Goal: Use online tool/utility: Utilize a website feature to perform a specific function

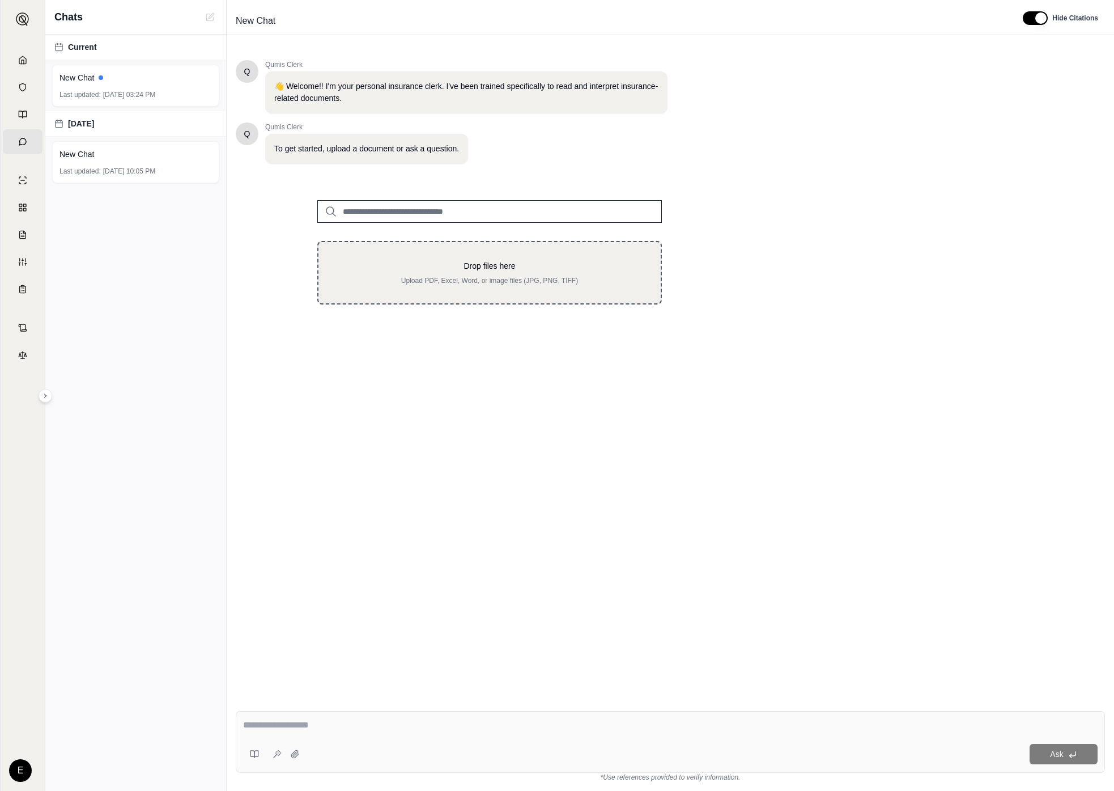
click at [498, 292] on div "Drop files here Upload PDF, Excel, Word, or image files (JPG, PNG, TIFF)" at bounding box center [489, 272] width 345 height 63
type input "**********"
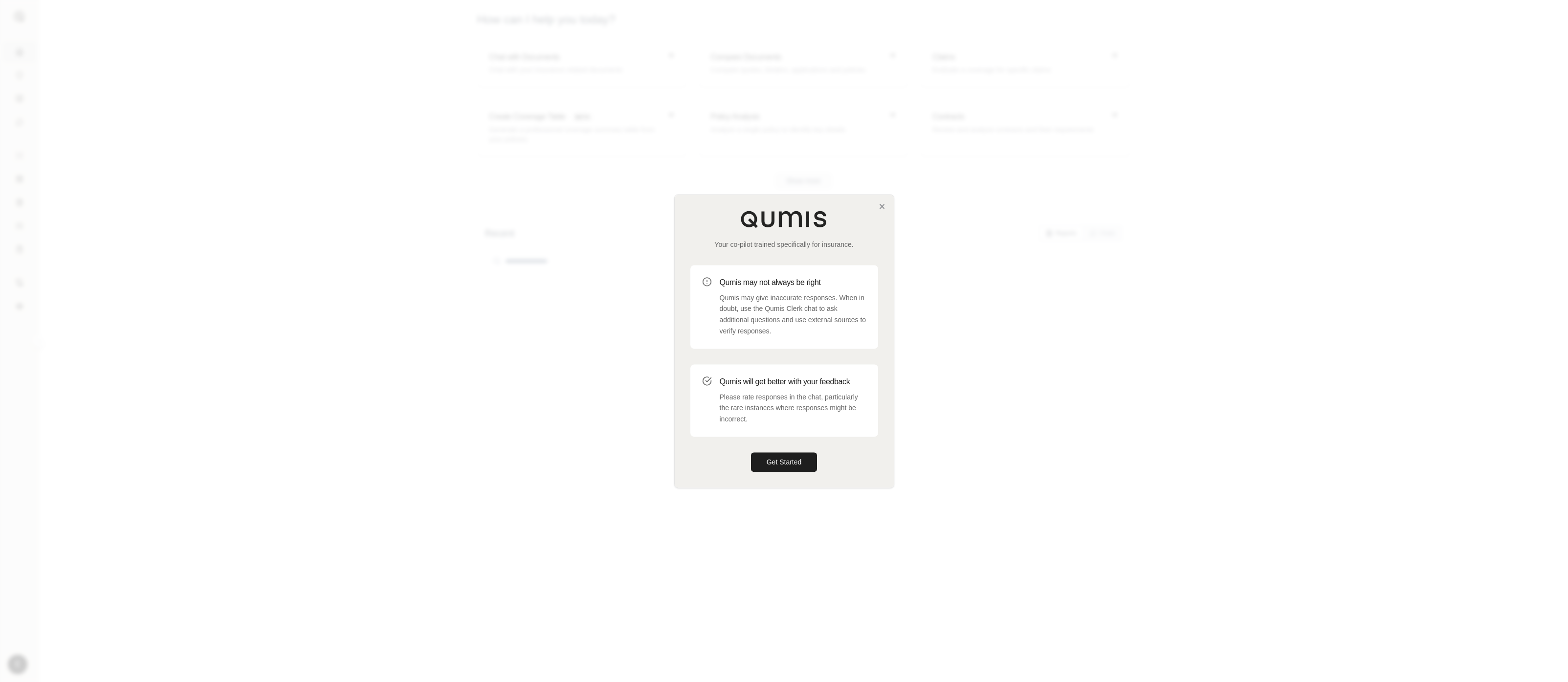
click at [665, 383] on div at bounding box center [784, 341] width 1568 height 682
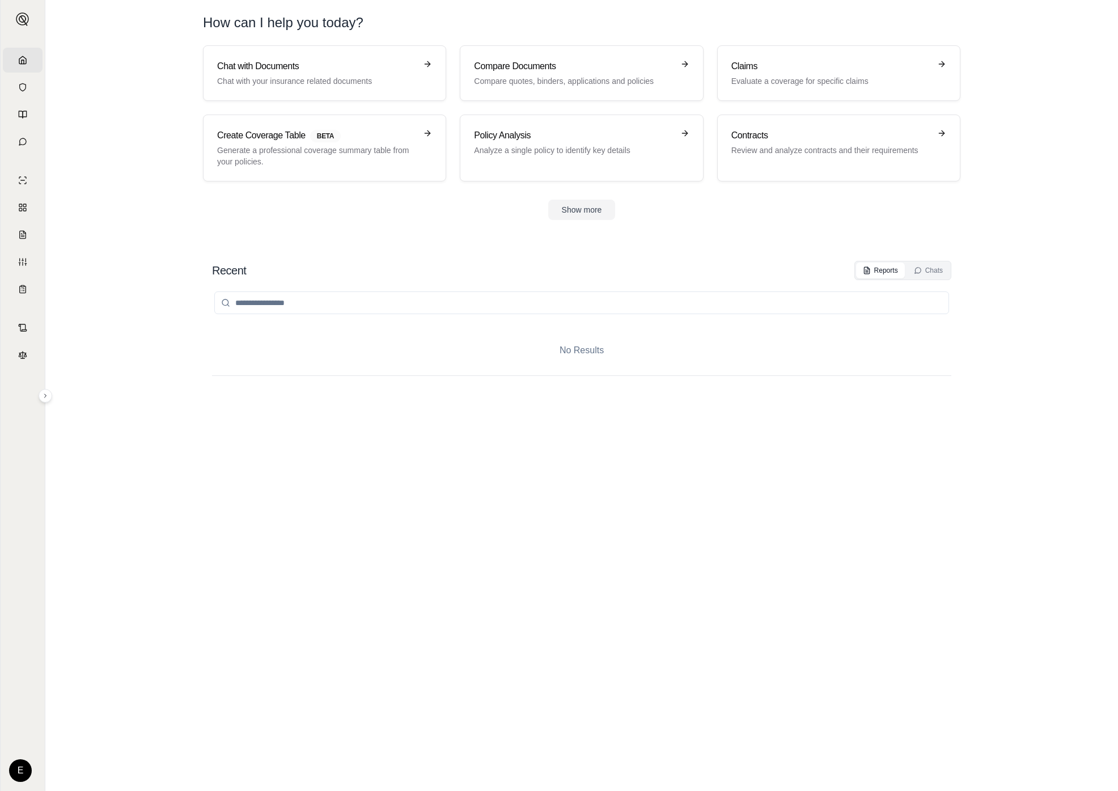
click at [968, 617] on div "Recent Reports Chats No Results" at bounding box center [581, 514] width 793 height 525
click at [431, 60] on icon at bounding box center [427, 64] width 9 height 9
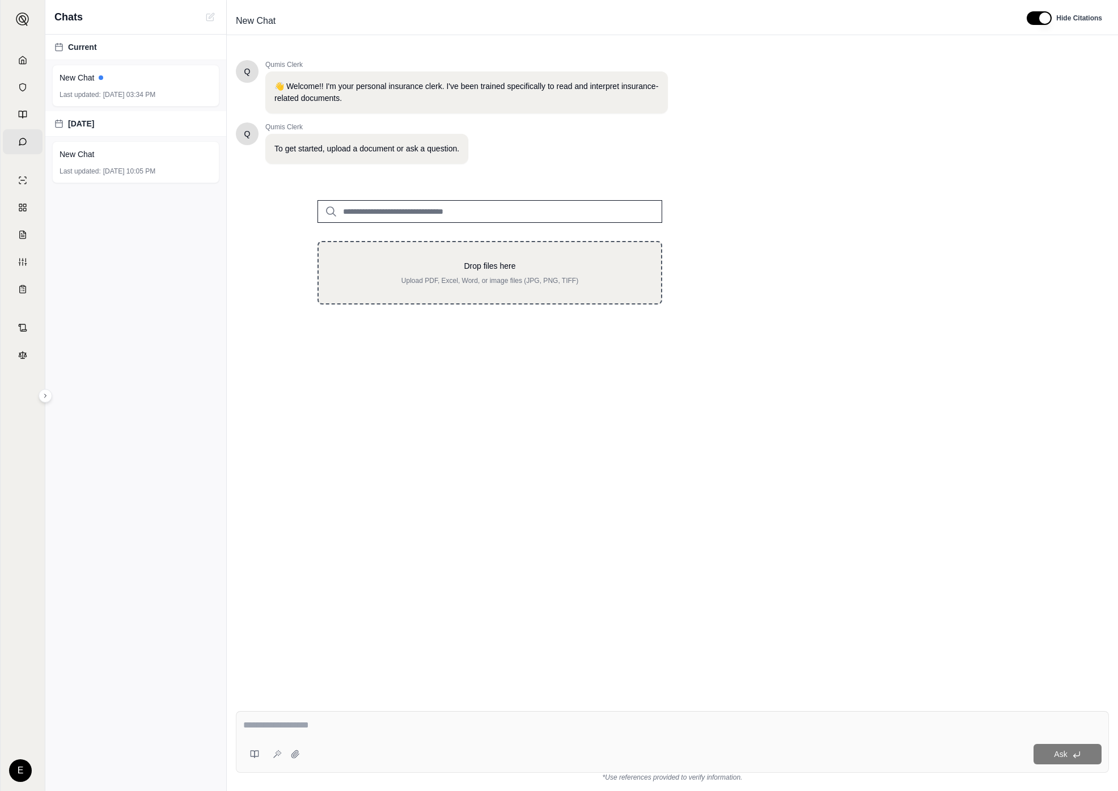
click at [503, 275] on div "Drop files here Upload PDF, Excel, Word, or image files (JPG, PNG, TIFF)" at bounding box center [490, 272] width 306 height 25
type input "**********"
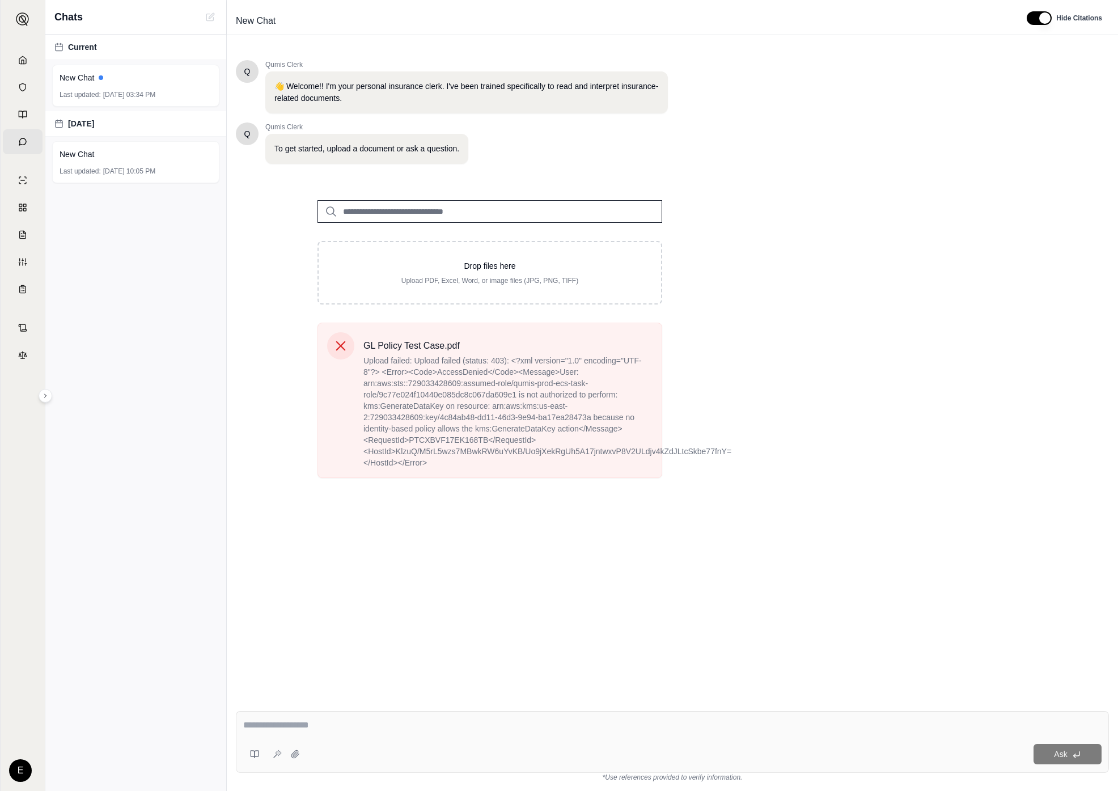
click at [696, 410] on div "Drop files here Upload PDF, Excel, Word, or image files (JPG, PNG, TIFF) GL Pol…" at bounding box center [490, 334] width 508 height 305
click at [687, 410] on div "Drop files here Upload PDF, Excel, Word, or image files (JPG, PNG, TIFF) GL Pol…" at bounding box center [490, 334] width 508 height 305
click at [666, 398] on div "GL Policy Test Case.pdf Upload failed: Upload failed (status: 403): <?xml versi…" at bounding box center [489, 404] width 381 height 164
click at [553, 419] on span "Upload failed: Upload failed (status: 403): <?xml version="1.0" encoding="UTF-8…" at bounding box center [507, 411] width 289 height 113
click at [577, 409] on span "Upload failed: Upload failed (status: 403): <?xml version="1.0" encoding="UTF-8…" at bounding box center [507, 411] width 289 height 113
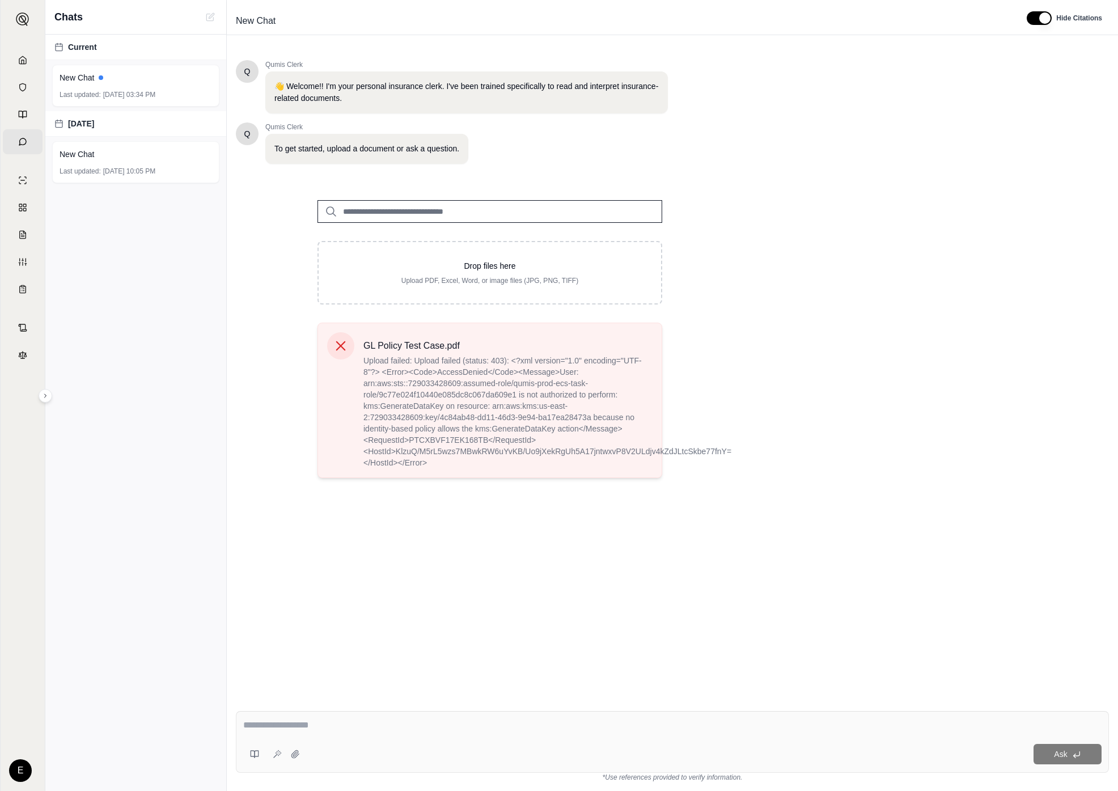
click at [652, 447] on span "Upload failed: Upload failed (status: 403): <?xml version="1.0" encoding="UTF-8…" at bounding box center [507, 411] width 289 height 113
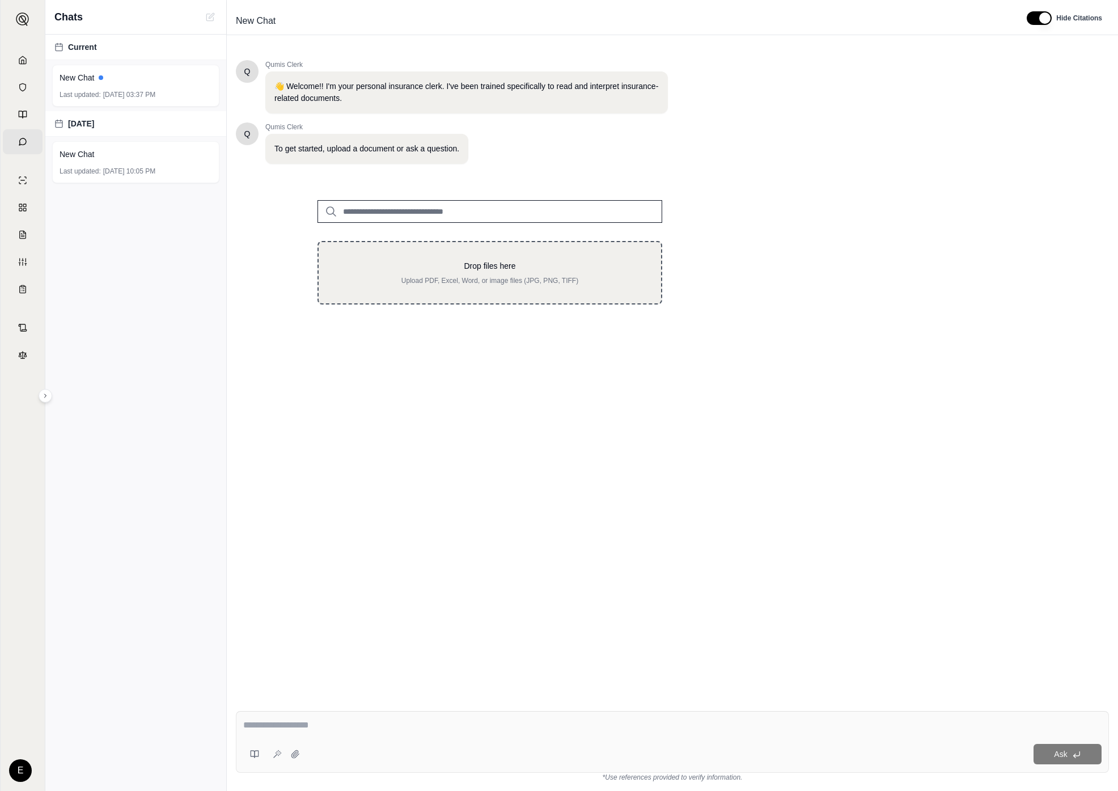
click at [490, 291] on div "Drop files here Upload PDF, Excel, Word, or image files (JPG, PNG, TIFF)" at bounding box center [489, 272] width 345 height 63
type input "**********"
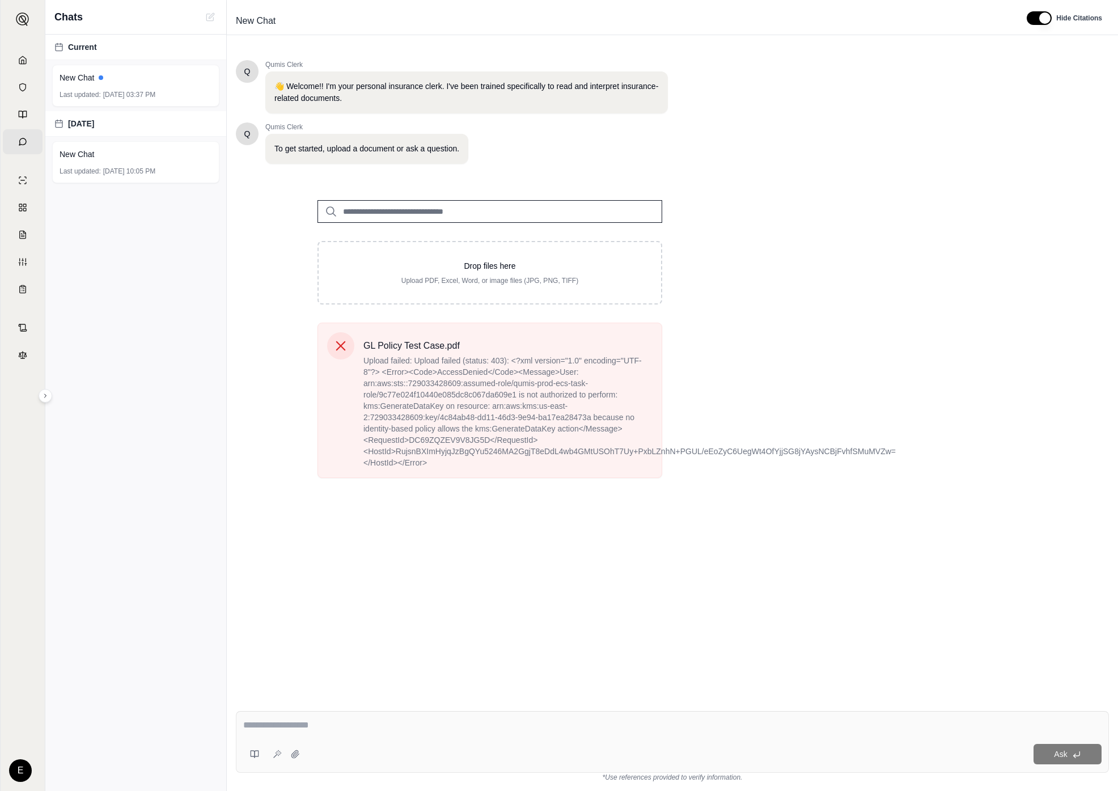
click at [1064, 596] on div "Q Qumis Clerk 👋 Welcome!! I'm your personal insurance clerk. I've been trained …" at bounding box center [672, 372] width 873 height 642
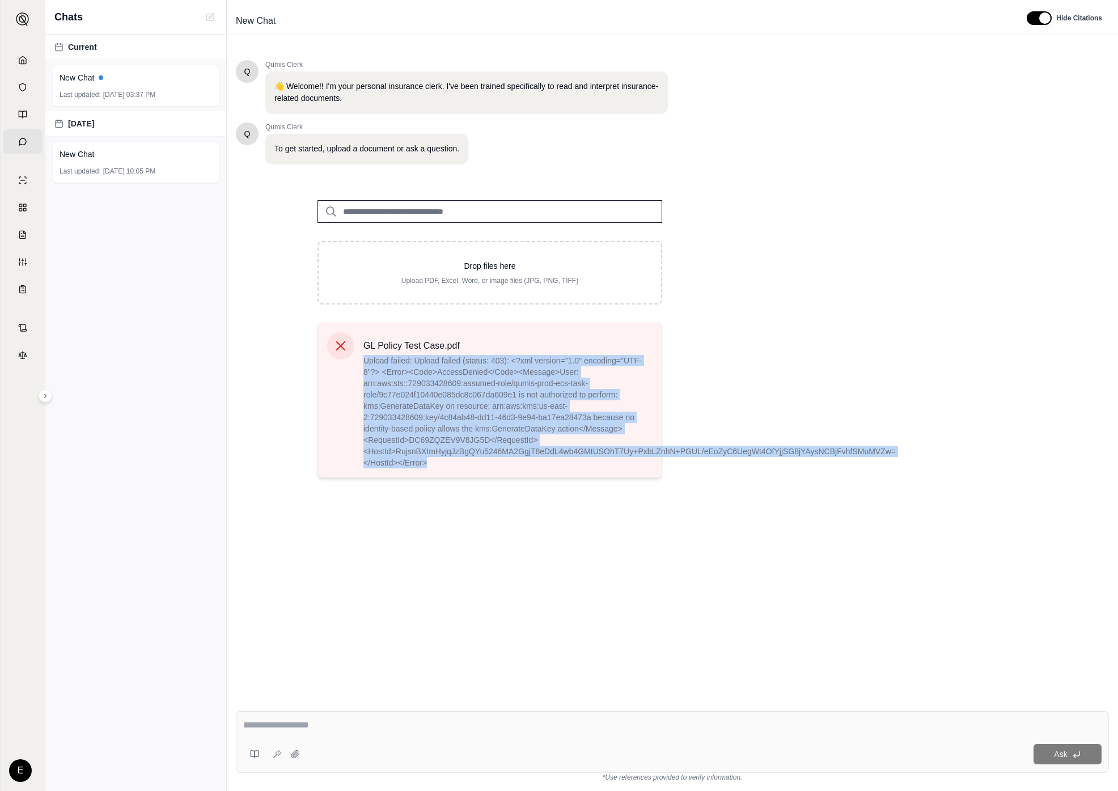
drag, startPoint x: 630, startPoint y: 469, endPoint x: 360, endPoint y: 356, distance: 292.2
click at [360, 356] on div "GL Policy Test Case.pdf Upload failed: Upload failed (status: 403): <?xml versi…" at bounding box center [489, 399] width 345 height 155
copy span "Upload failed: Upload failed (status: 403): <?xml version="1.0" encoding="UTF-8…"
click at [545, 441] on span "Upload failed: Upload failed (status: 403): <?xml version="1.0" encoding="UTF-8…" at bounding box center [507, 411] width 289 height 113
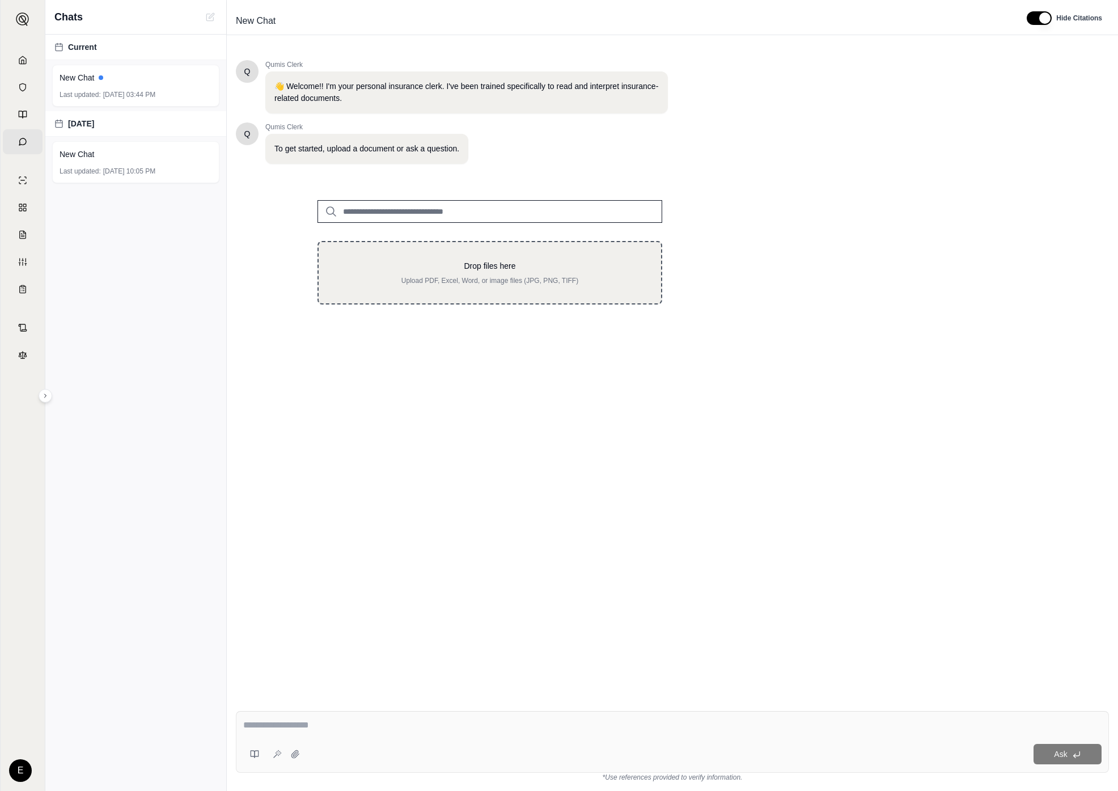
click at [475, 273] on div "Drop files here Upload PDF, Excel, Word, or image files (JPG, PNG, TIFF)" at bounding box center [490, 272] width 306 height 25
type input "**********"
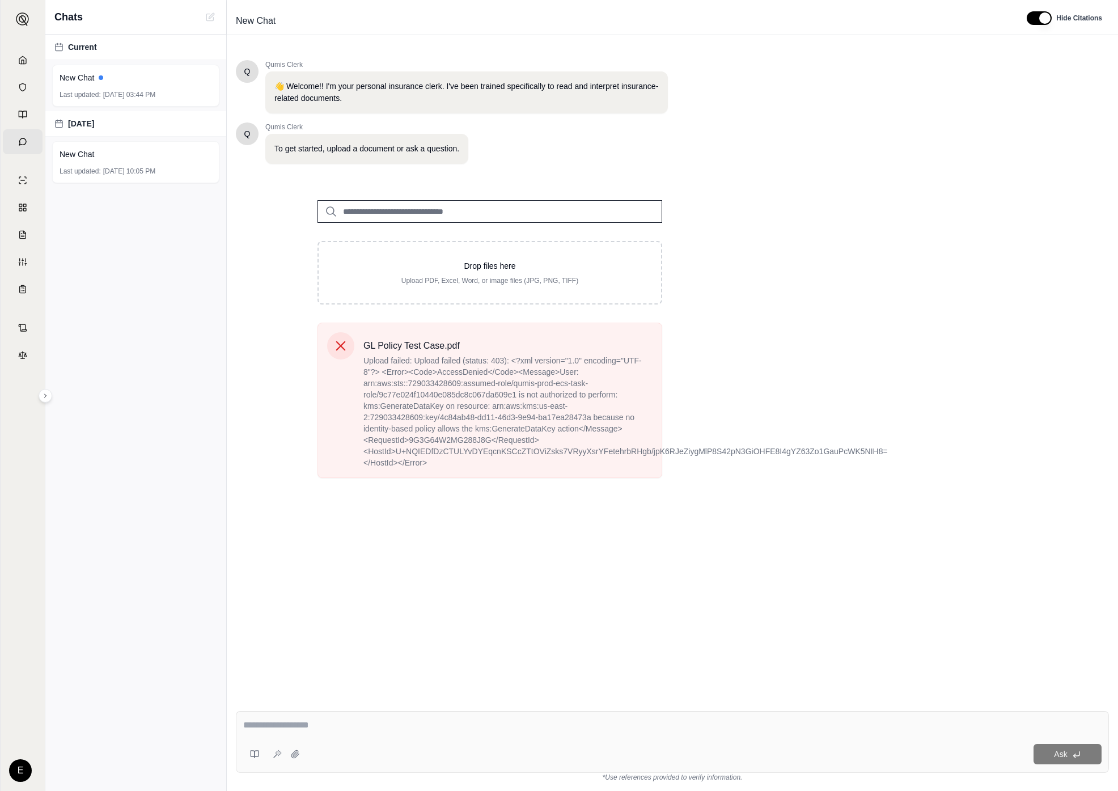
click at [770, 584] on div "Q Qumis Clerk 👋 Welcome!! I'm your personal insurance clerk. I've been trained …" at bounding box center [672, 372] width 873 height 642
click at [721, 555] on div "Q Qumis Clerk 👋 Welcome!! I'm your personal insurance clerk. I've been trained …" at bounding box center [672, 372] width 873 height 642
click at [634, 411] on span "Upload failed: Upload failed (status: 403): <?xml version="1.0" encoding="UTF-8…" at bounding box center [507, 411] width 289 height 113
click at [634, 410] on span "Upload failed: Upload failed (status: 403): <?xml version="1.0" encoding="UTF-8…" at bounding box center [507, 411] width 289 height 113
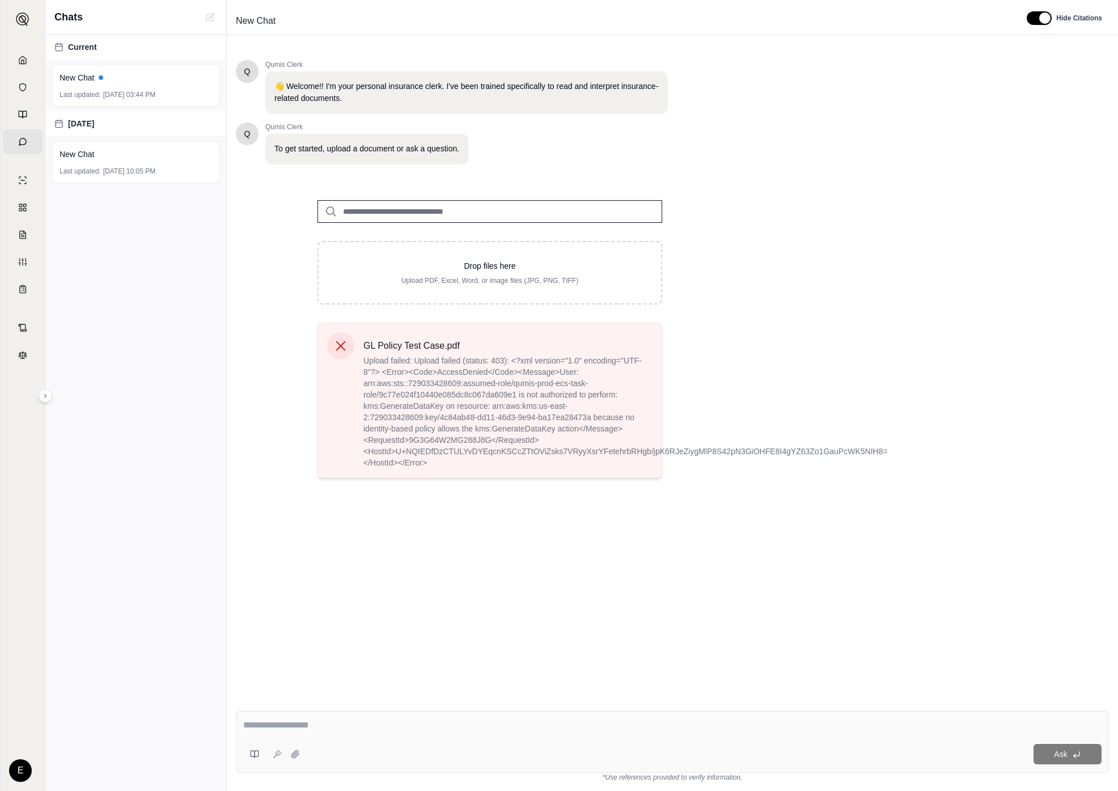
click at [636, 409] on span "Upload failed: Upload failed (status: 403): <?xml version="1.0" encoding="UTF-8…" at bounding box center [507, 411] width 289 height 113
click at [674, 415] on div "GL Policy Test Case.pdf Upload failed: Upload failed (status: 403): <?xml versi…" at bounding box center [489, 404] width 381 height 164
click at [676, 411] on div "GL Policy Test Case.pdf Upload failed: Upload failed (status: 403): <?xml versi…" at bounding box center [489, 404] width 381 height 164
